Goal: Information Seeking & Learning: Learn about a topic

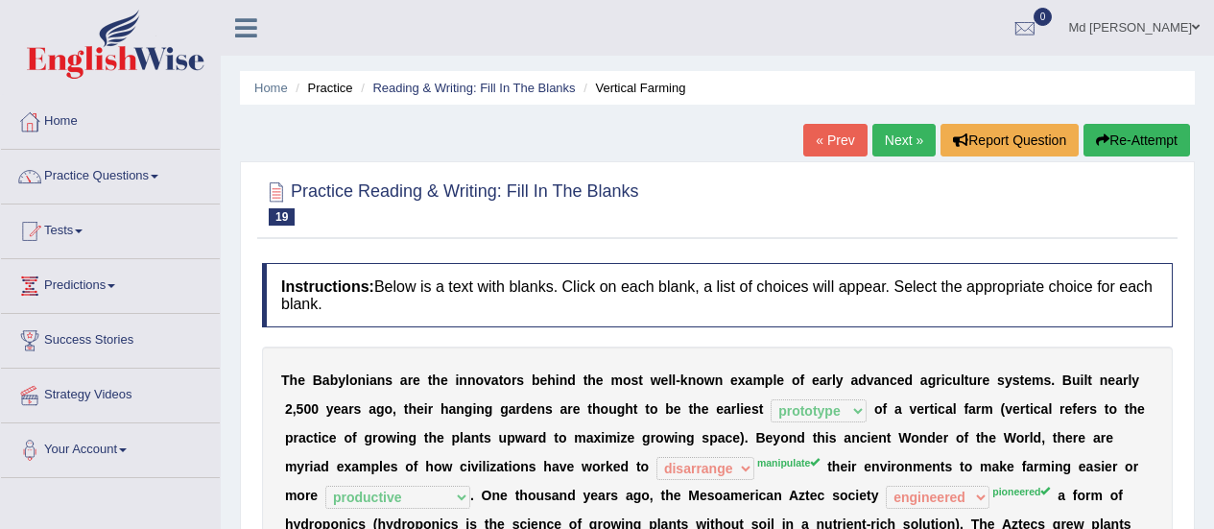
select select "prototype"
select select "disarrange"
select select "productive"
select select "engineered"
click at [161, 166] on link "Practice Questions" at bounding box center [110, 174] width 219 height 48
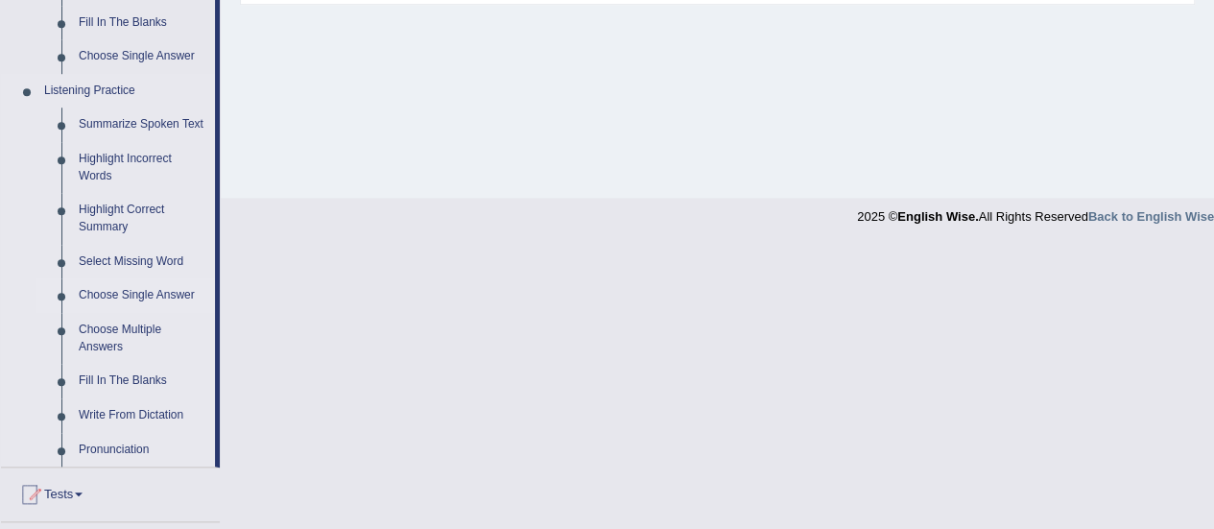
scroll to position [768, 0]
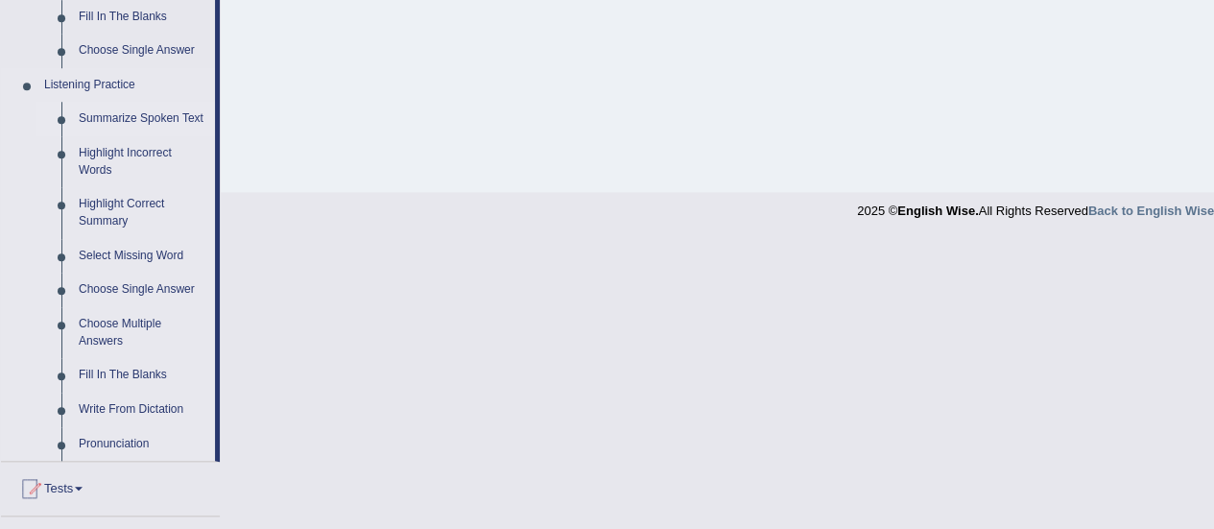
click at [150, 124] on link "Summarize Spoken Text" at bounding box center [142, 119] width 145 height 35
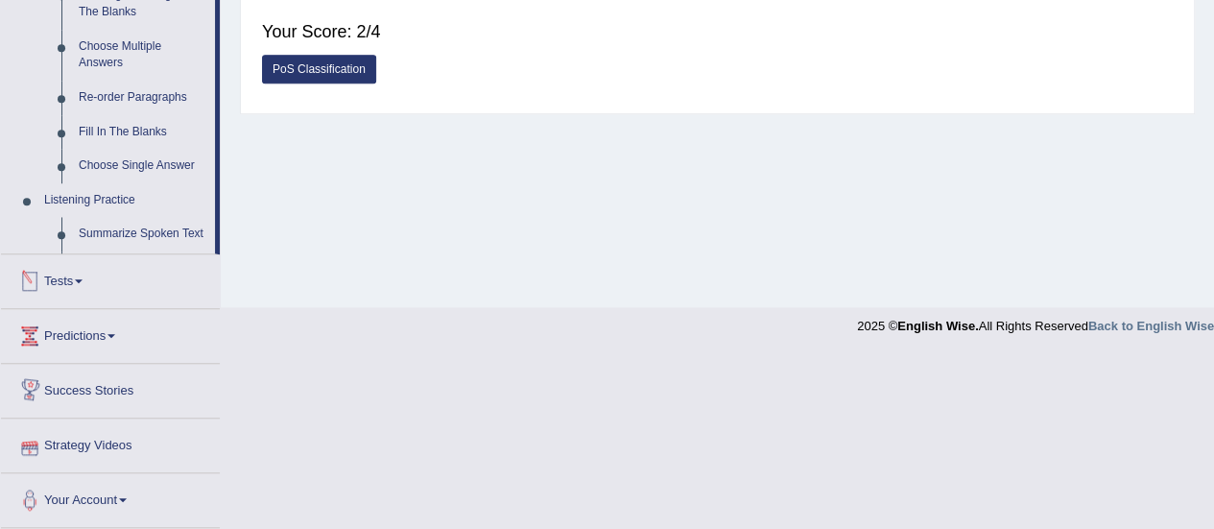
scroll to position [651, 0]
